Goal: Task Accomplishment & Management: Complete application form

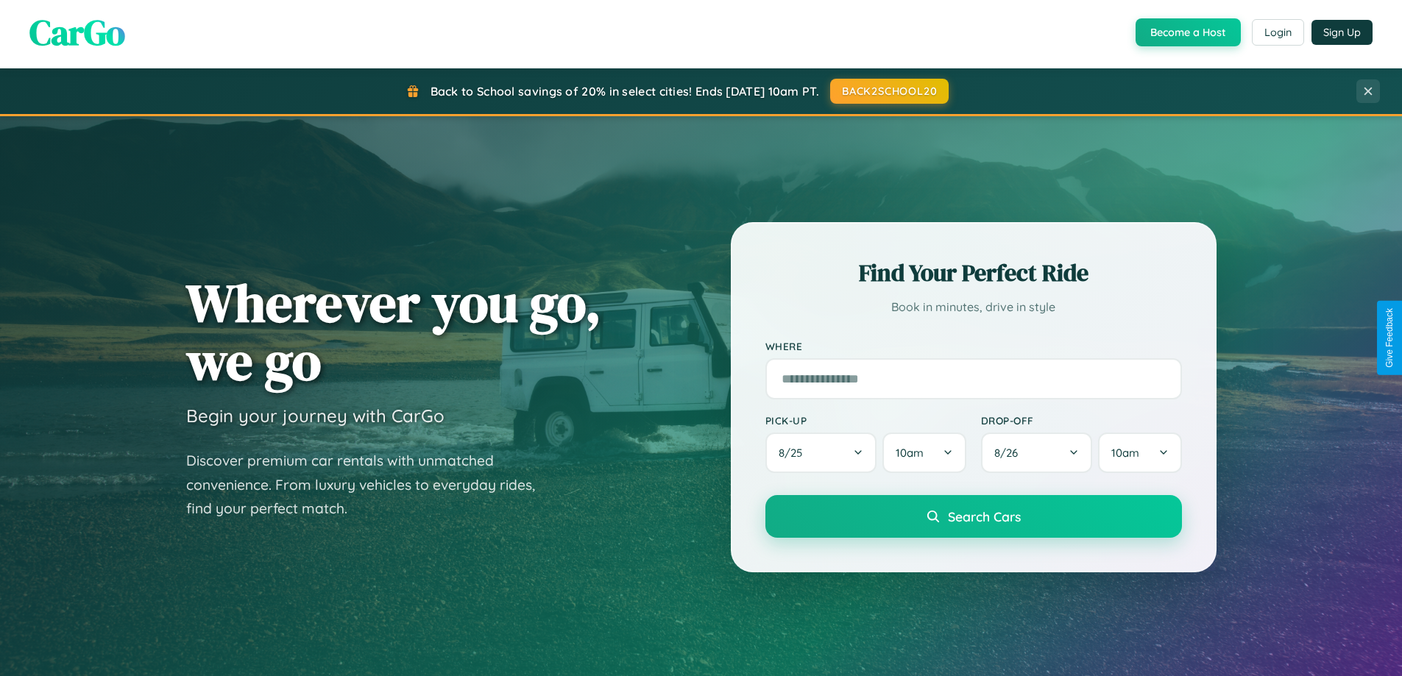
scroll to position [2832, 0]
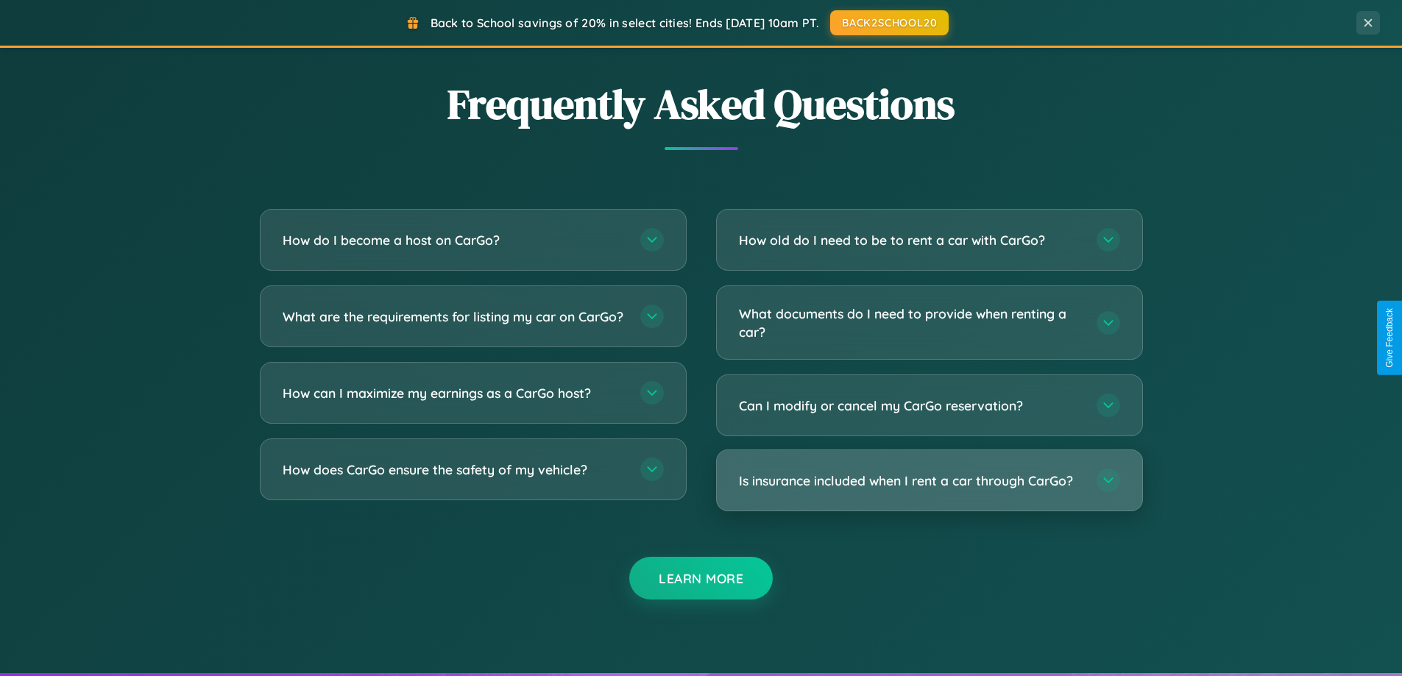
click at [929, 481] on h3 "Is insurance included when I rent a car through CarGo?" at bounding box center [910, 481] width 343 height 18
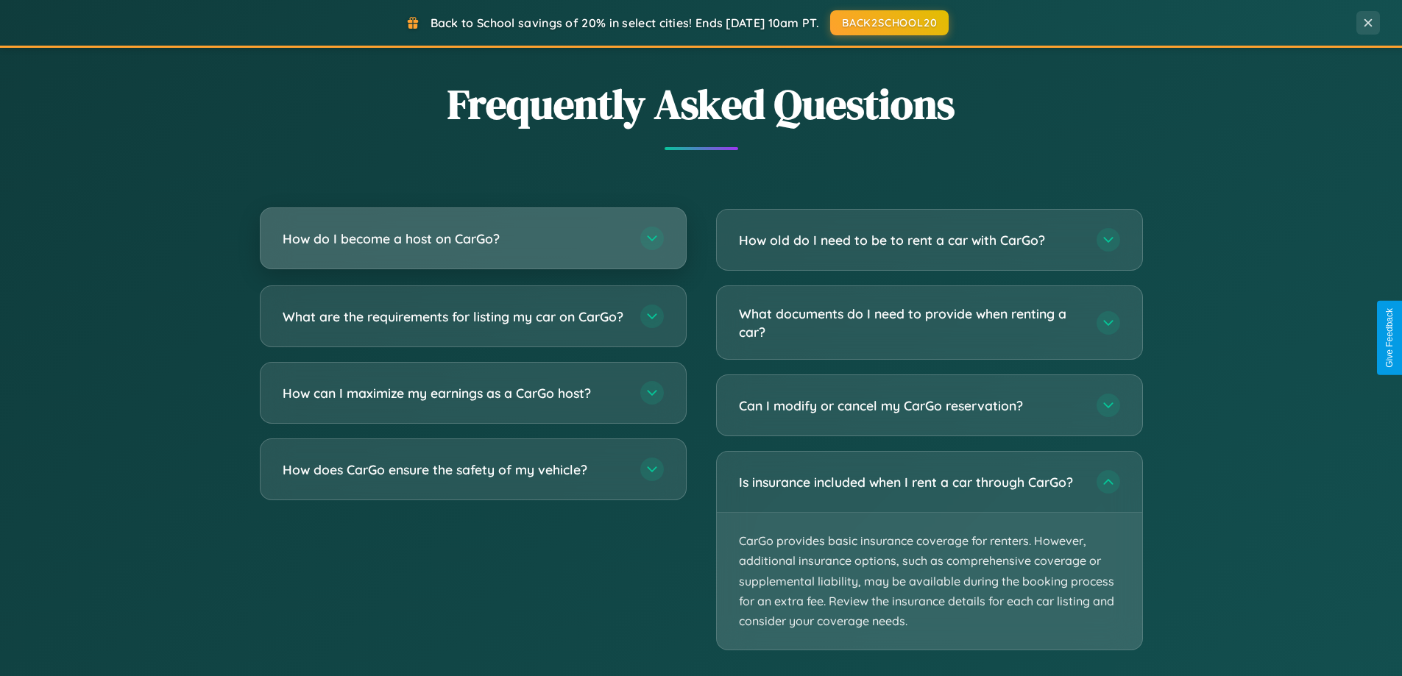
click at [473, 238] on h3 "How do I become a host on CarGo?" at bounding box center [454, 239] width 343 height 18
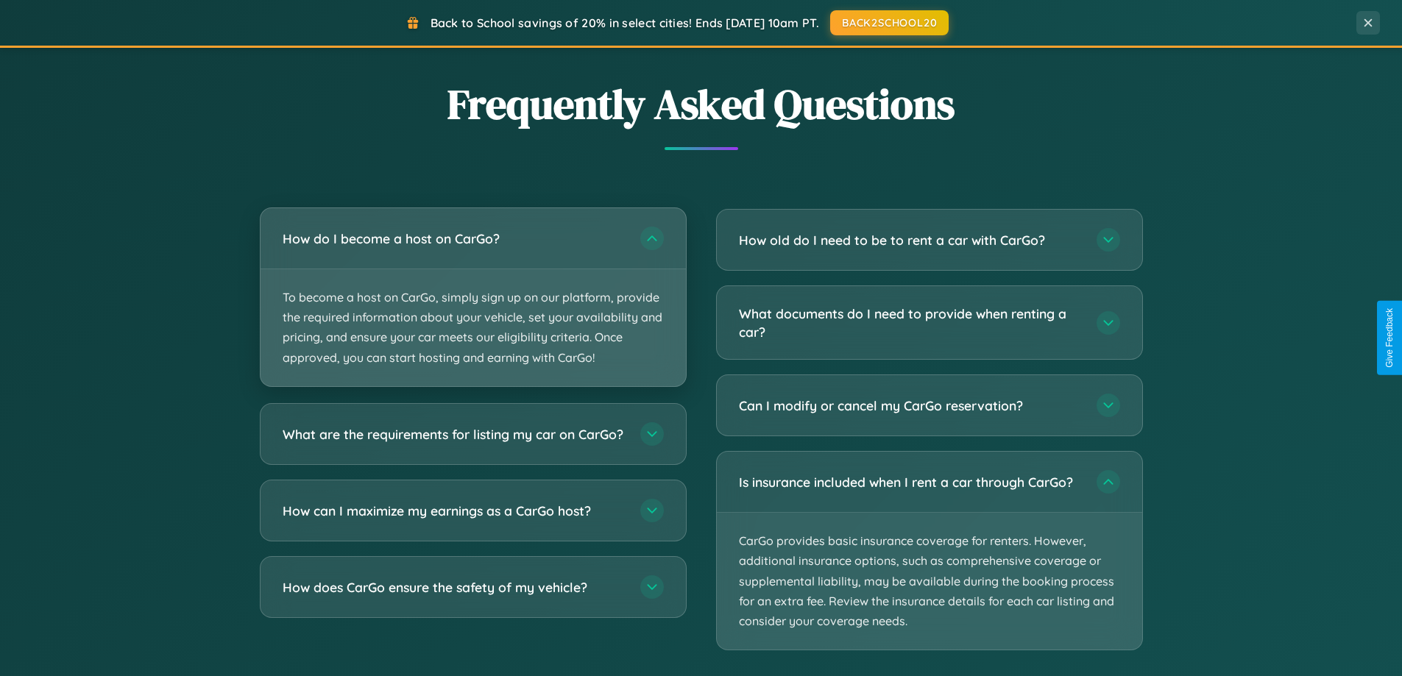
click at [473, 297] on p "To become a host on CarGo, simply sign up on our platform, provide the required…" at bounding box center [473, 327] width 425 height 117
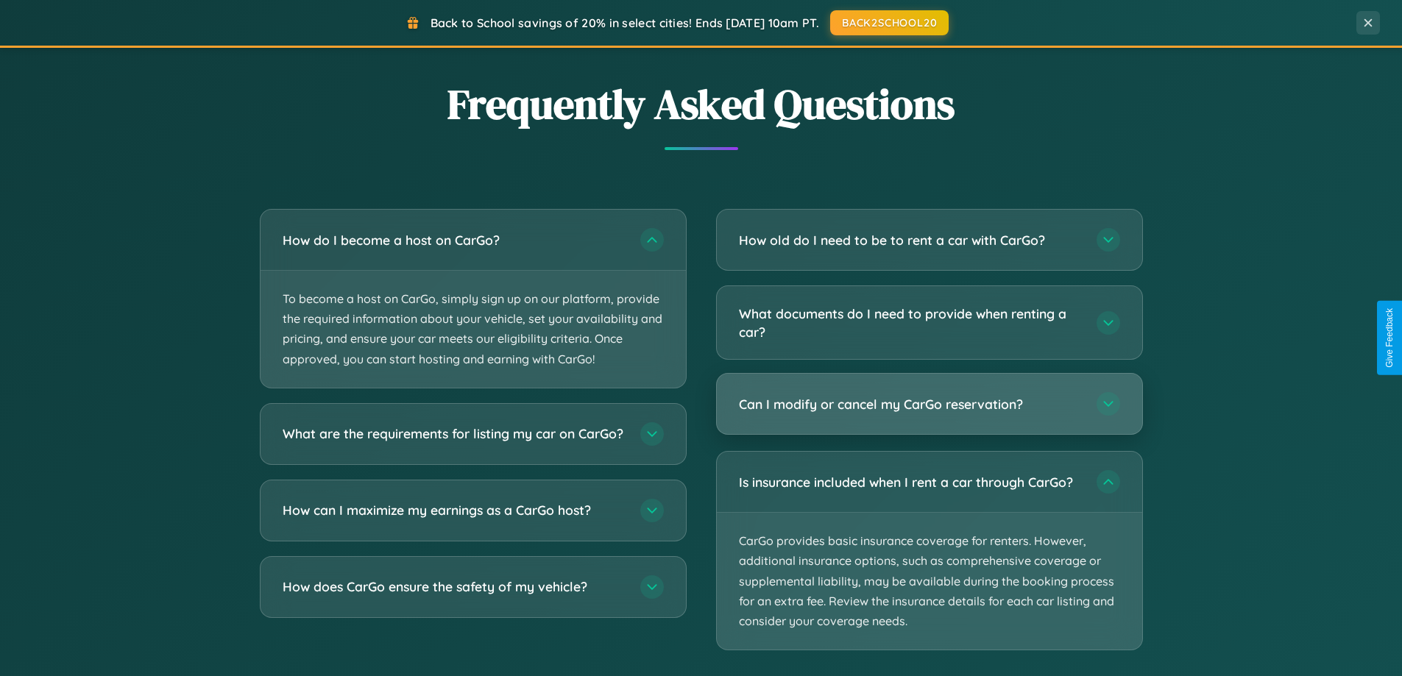
click at [929, 404] on h3 "Can I modify or cancel my CarGo reservation?" at bounding box center [910, 404] width 343 height 18
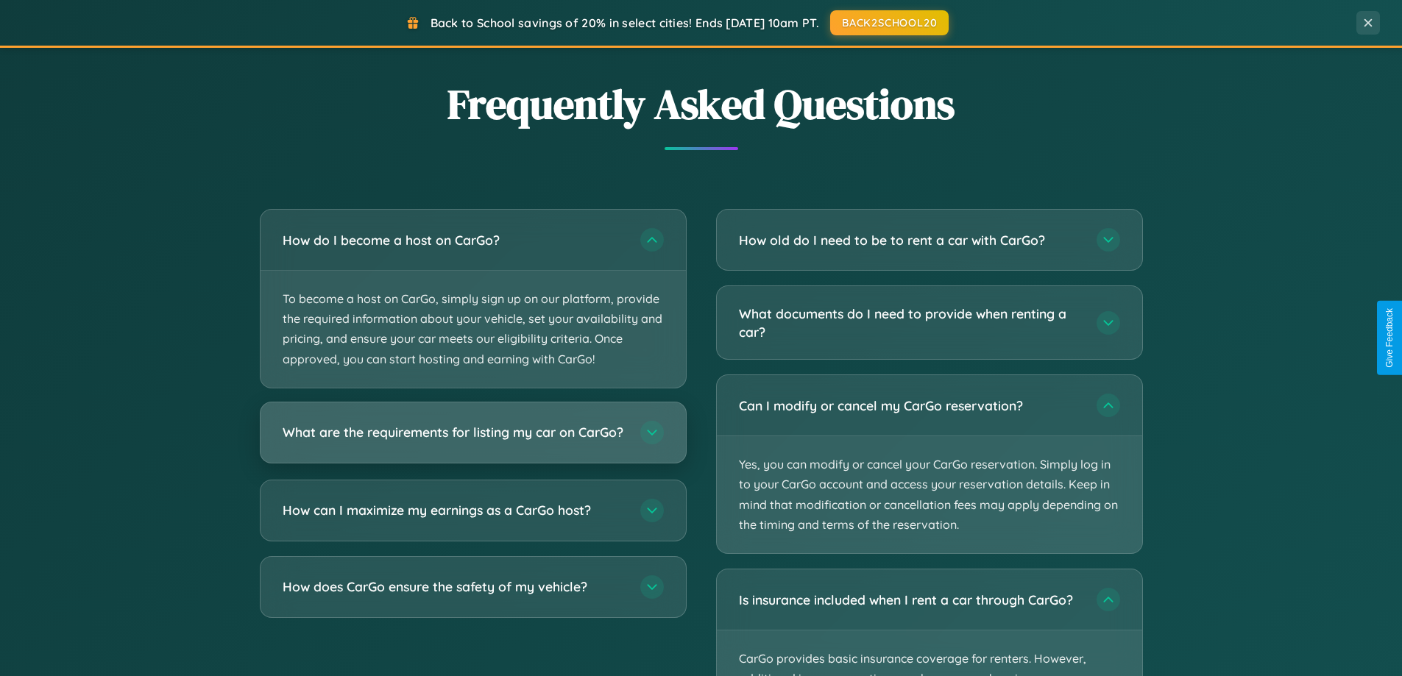
click at [473, 440] on h3 "What are the requirements for listing my car on CarGo?" at bounding box center [454, 432] width 343 height 18
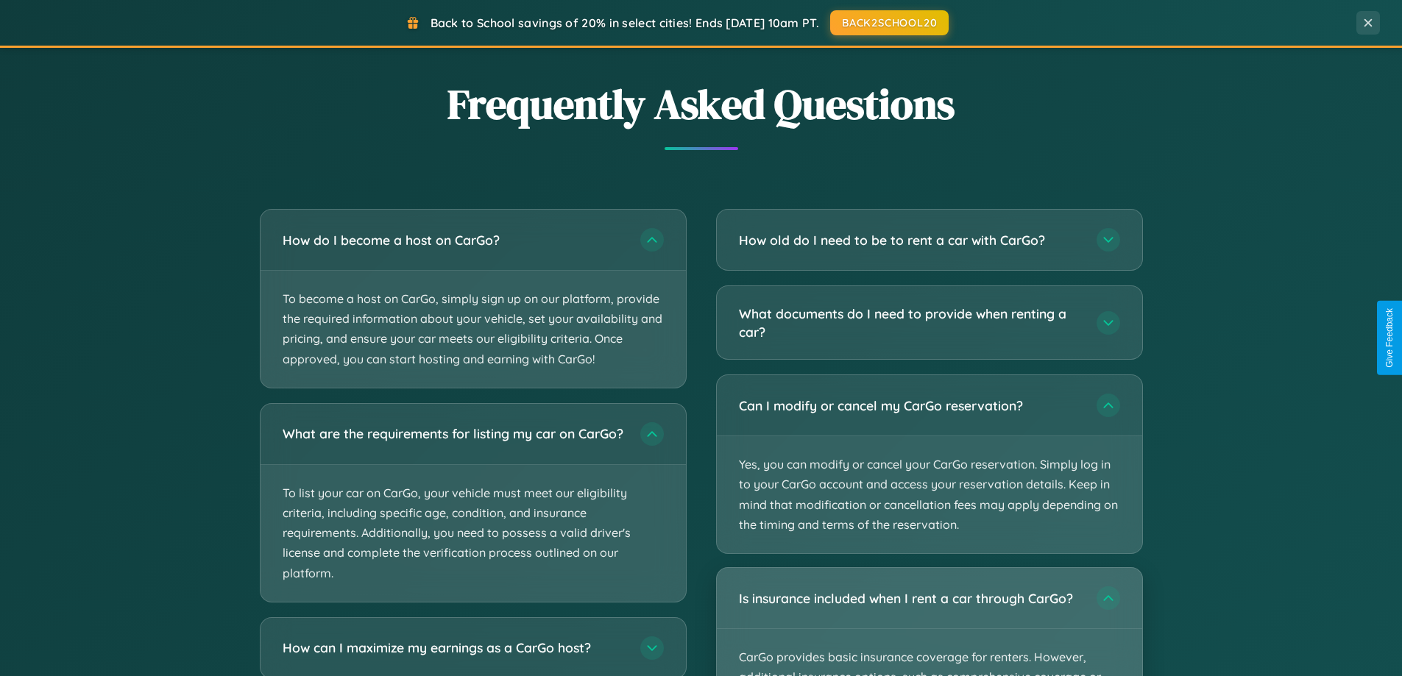
click at [929, 623] on div "Is insurance included when I rent a car through CarGo?" at bounding box center [929, 598] width 425 height 60
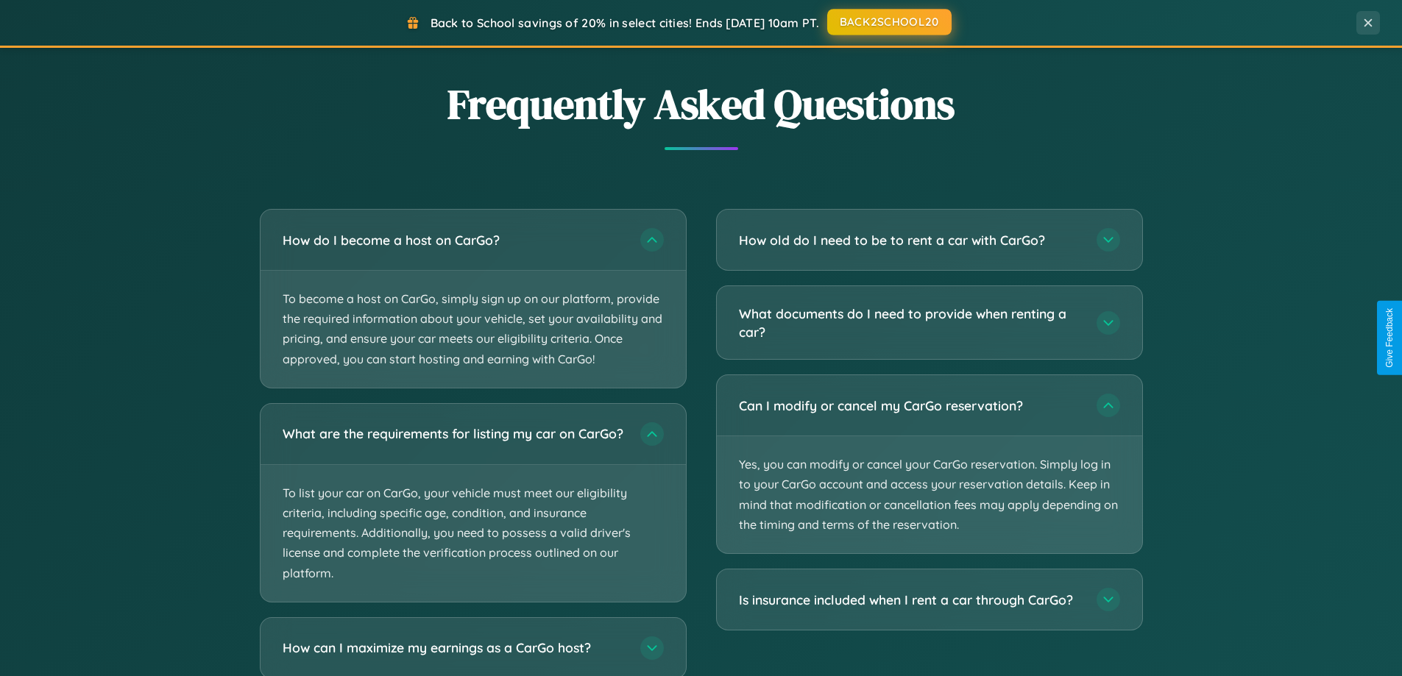
click at [888, 22] on button "BACK2SCHOOL20" at bounding box center [889, 22] width 124 height 26
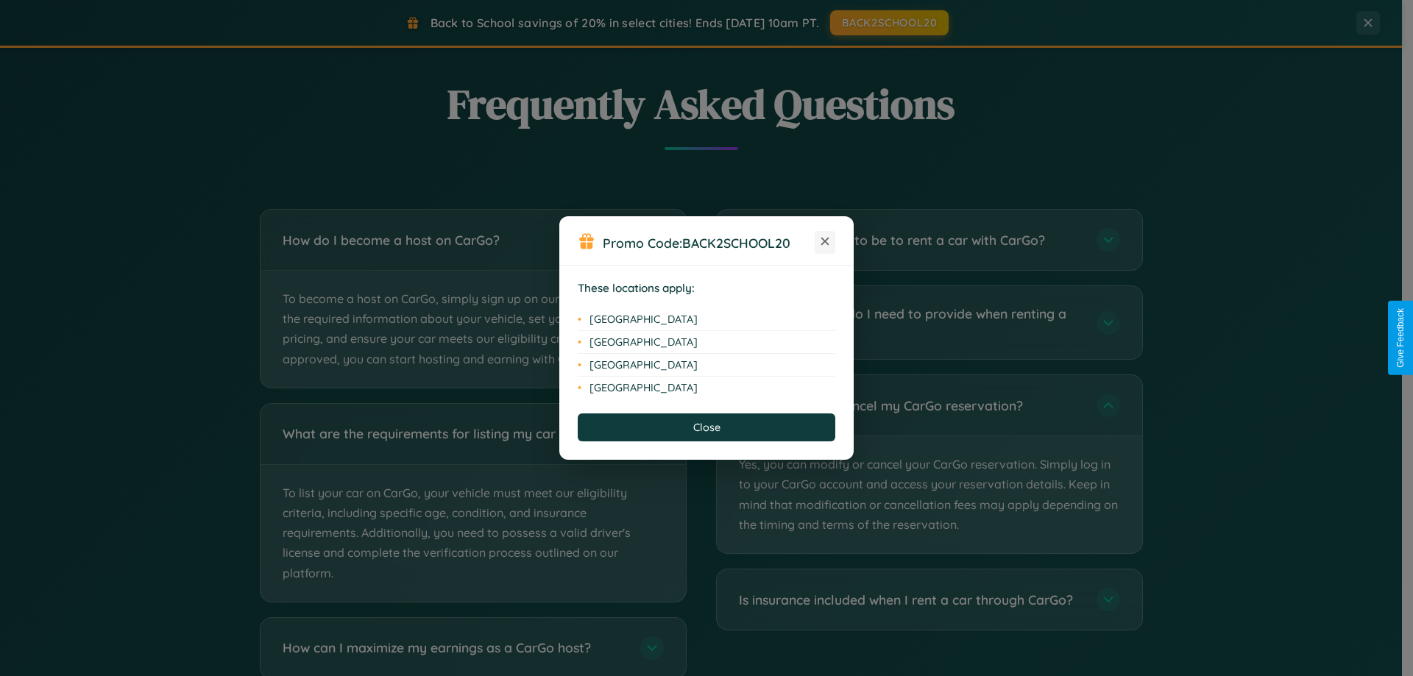
click at [825, 242] on icon at bounding box center [825, 242] width 8 height 8
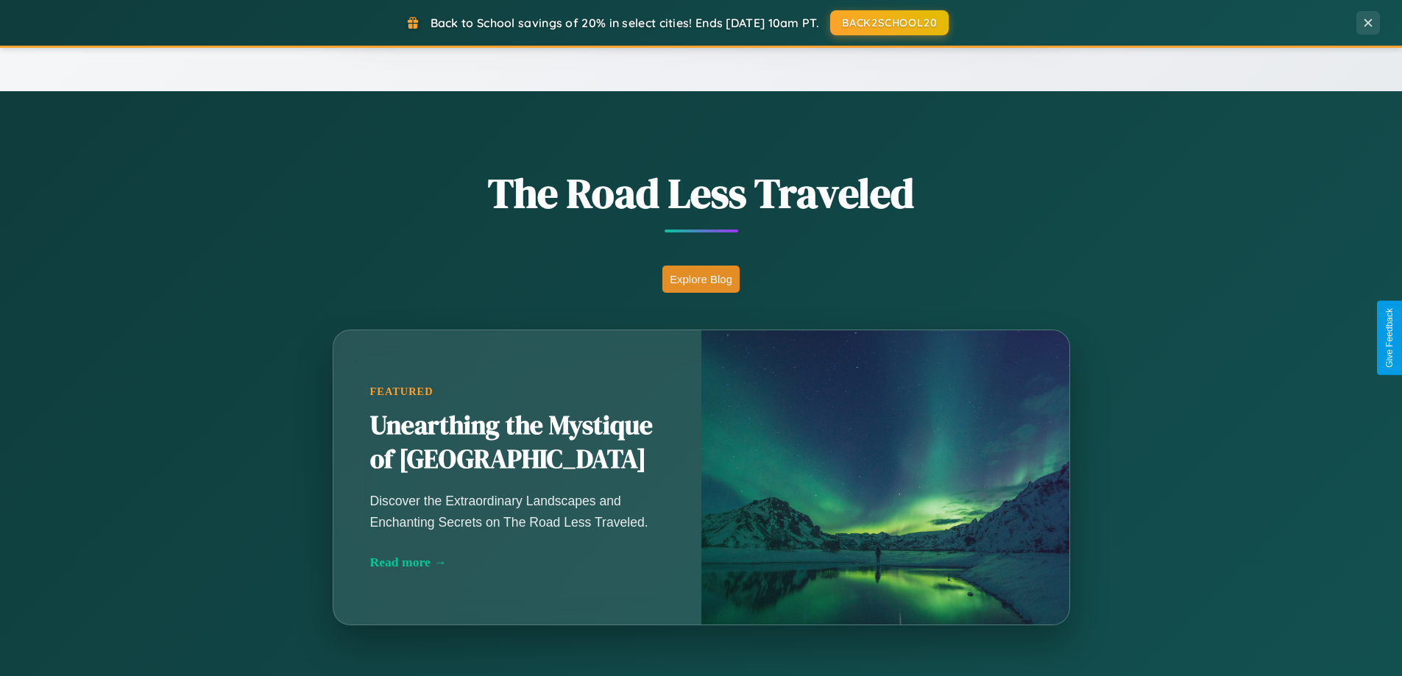
scroll to position [0, 0]
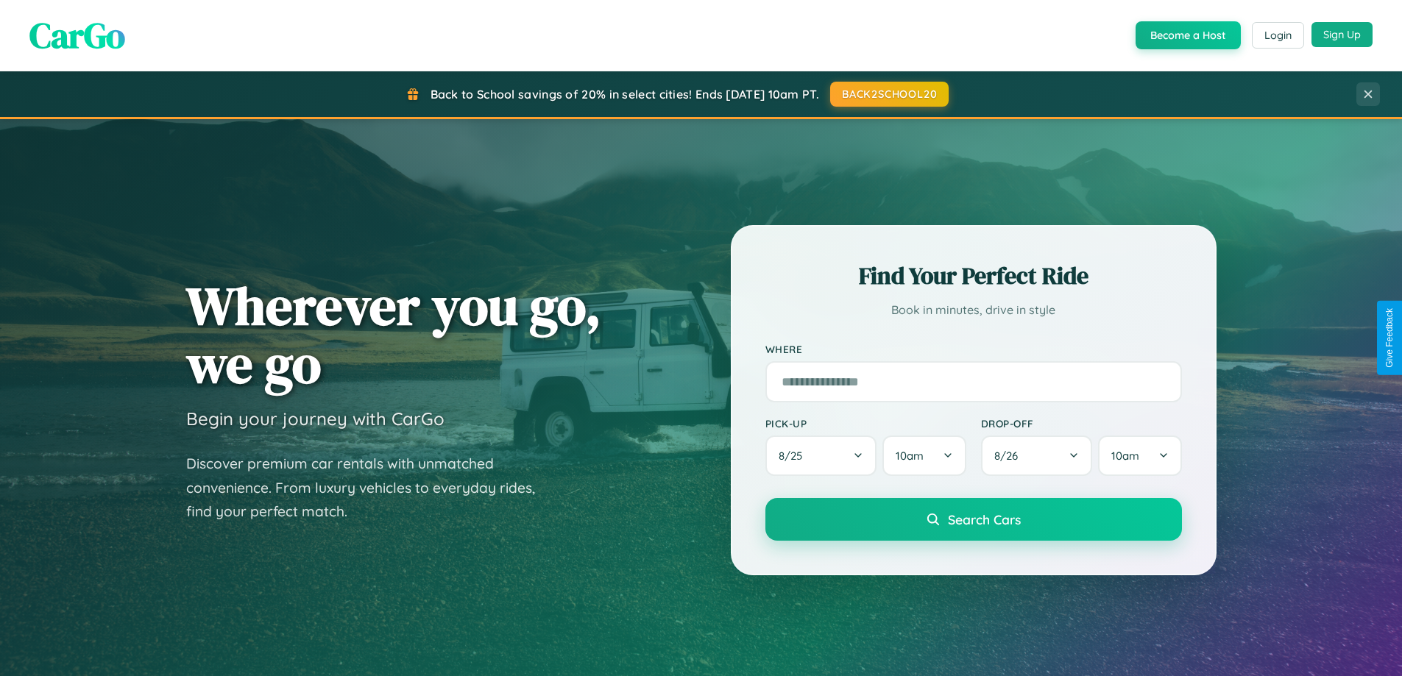
click at [1342, 35] on button "Sign Up" at bounding box center [1342, 34] width 61 height 25
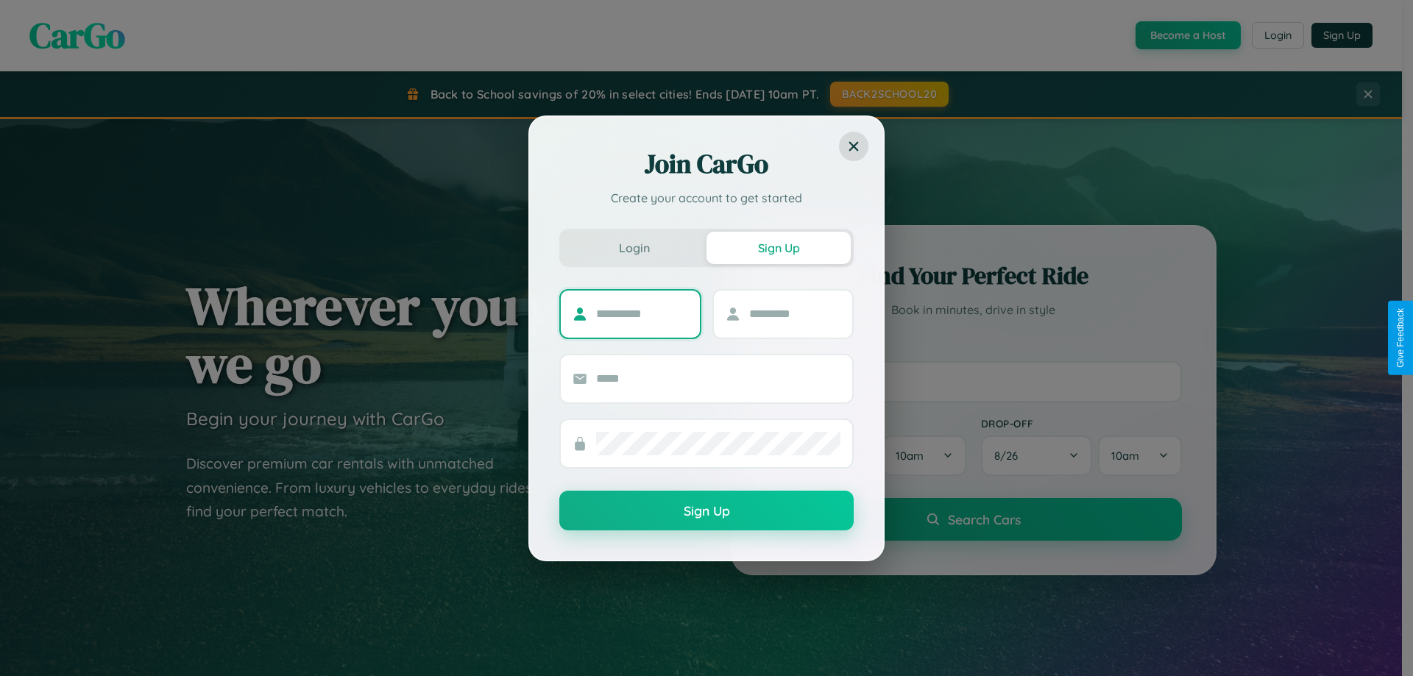
click at [642, 314] on input "text" at bounding box center [642, 314] width 92 height 24
type input "*****"
click at [794, 314] on input "text" at bounding box center [795, 314] width 92 height 24
type input "*****"
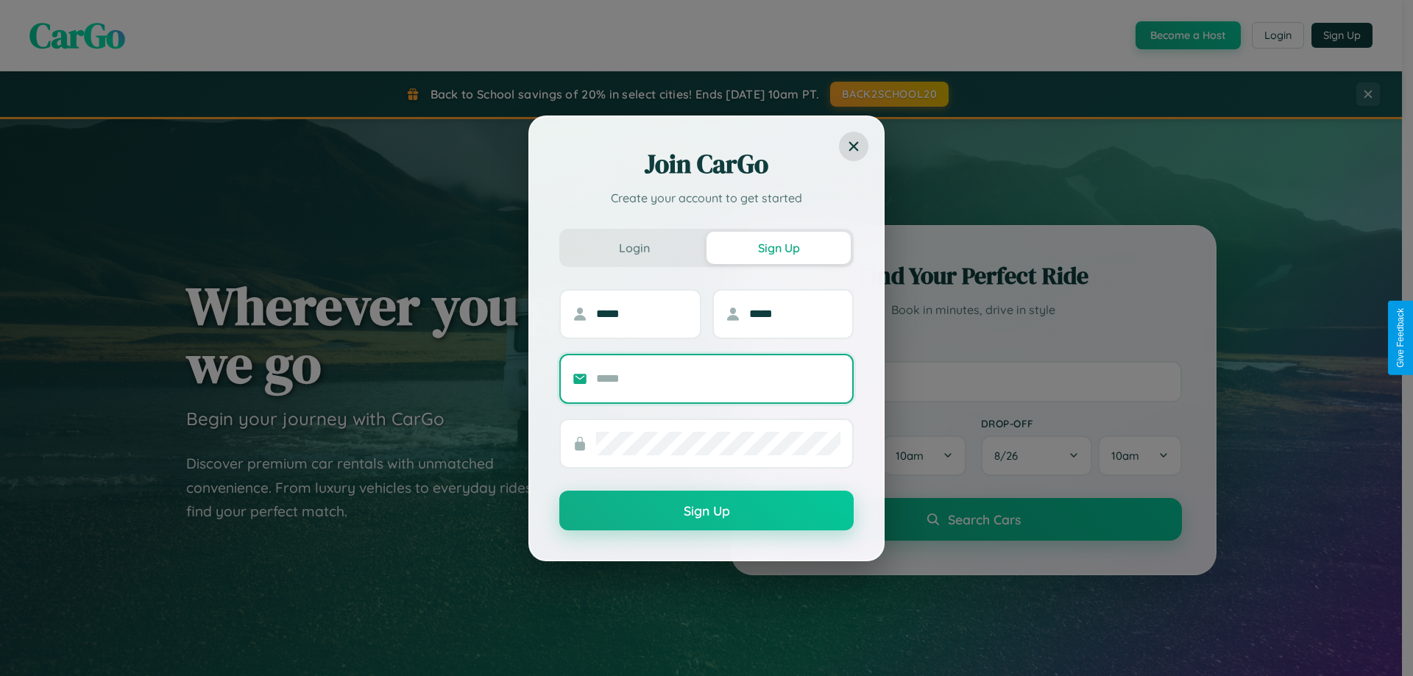
click at [718, 378] on input "text" at bounding box center [718, 379] width 244 height 24
type input "**********"
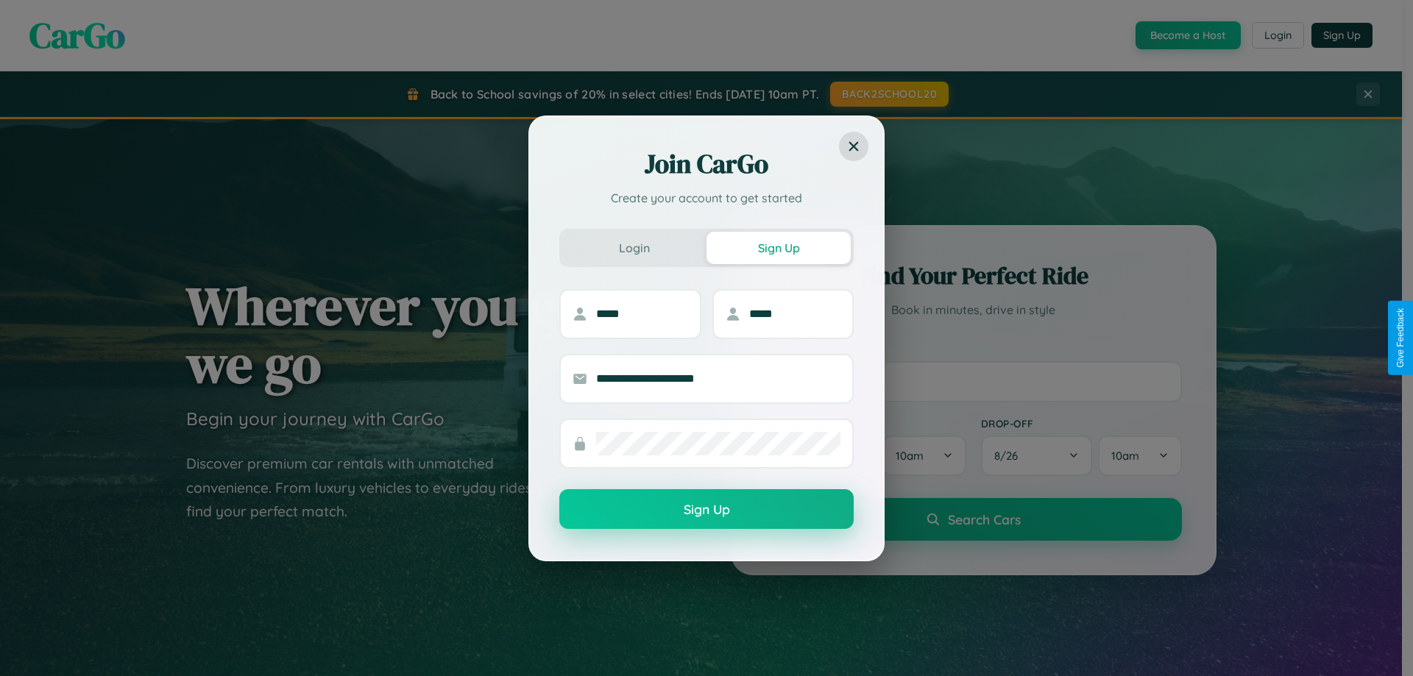
click at [707, 510] on button "Sign Up" at bounding box center [706, 509] width 294 height 40
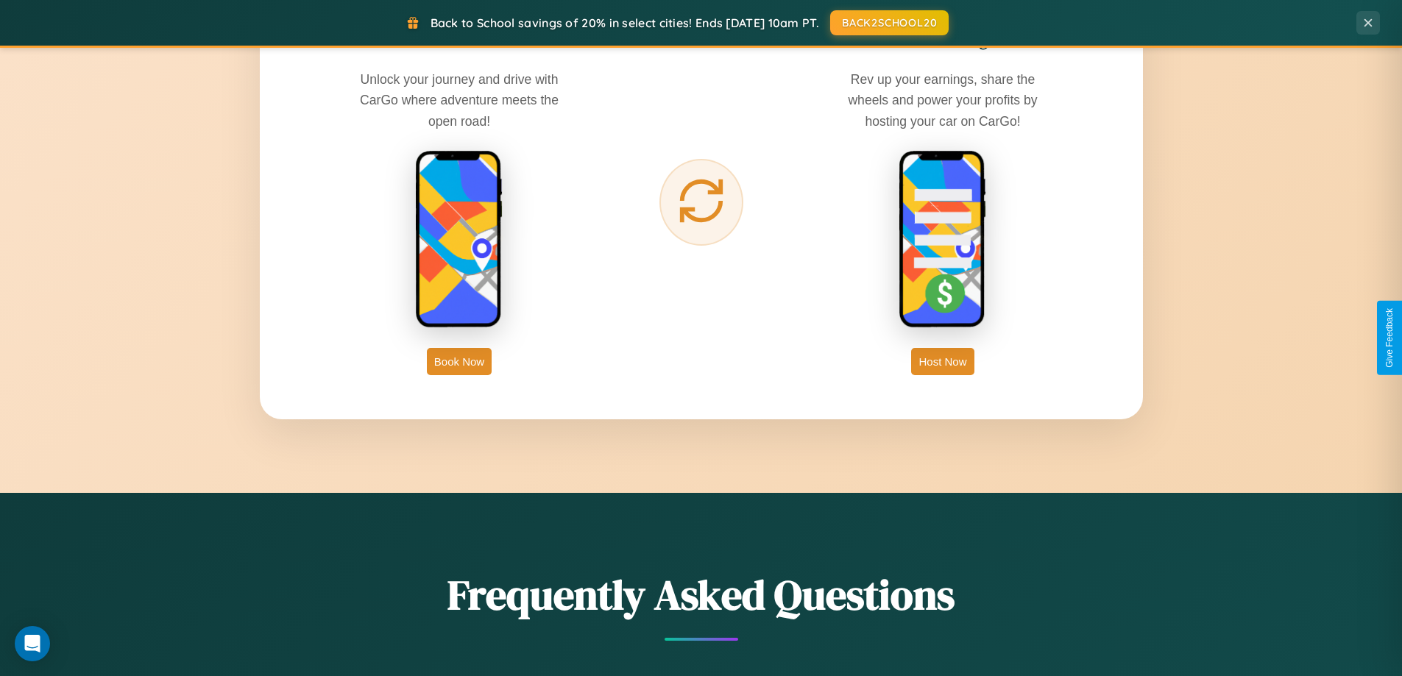
scroll to position [2365, 0]
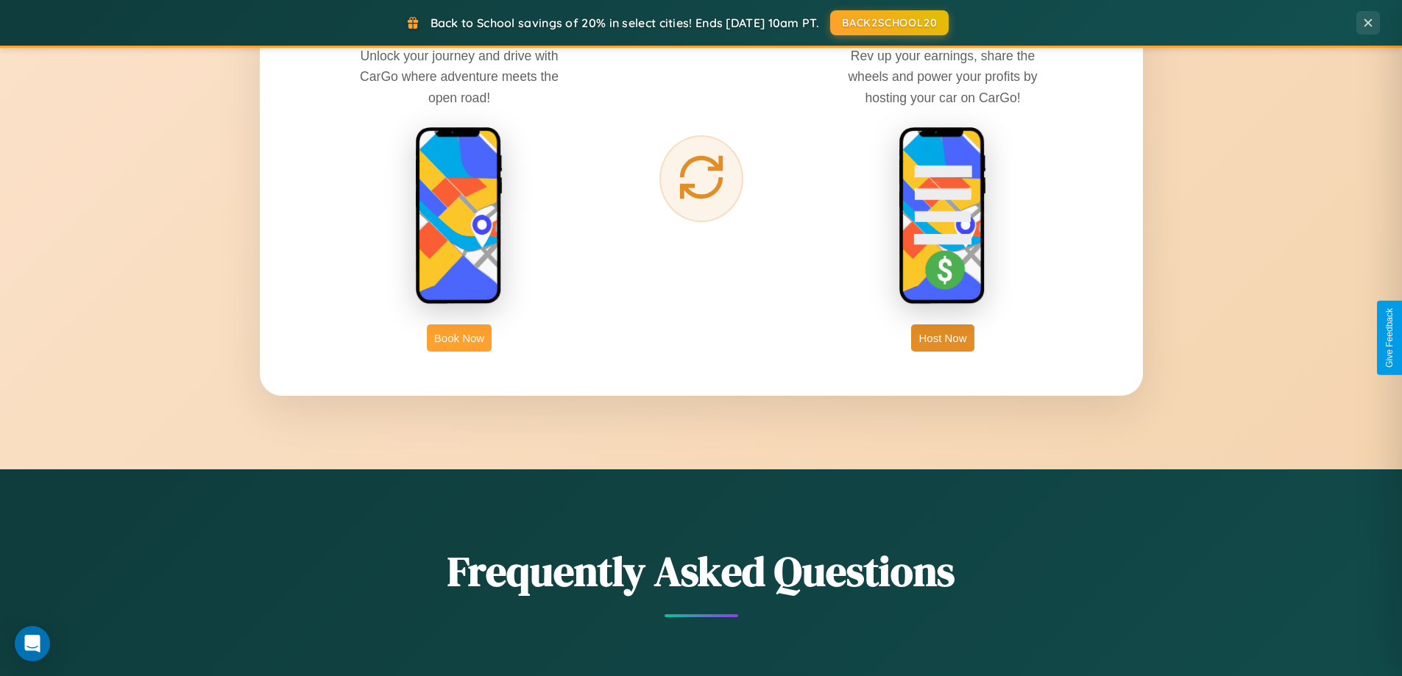
click at [459, 338] on button "Book Now" at bounding box center [459, 338] width 65 height 27
